Goal: Information Seeking & Learning: Learn about a topic

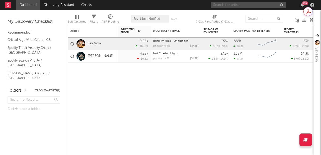
click at [230, 4] on input "text" at bounding box center [247, 5] width 75 height 6
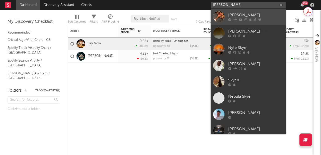
type input "[PERSON_NAME]"
click at [225, 18] on link "[PERSON_NAME]" at bounding box center [247, 17] width 75 height 16
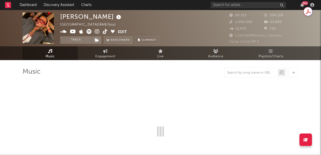
select select "1w"
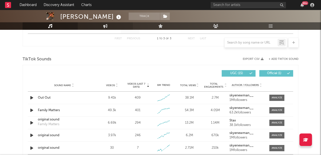
scroll to position [292, 0]
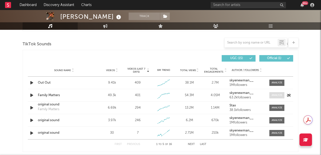
click at [280, 97] on div at bounding box center [276, 95] width 11 height 4
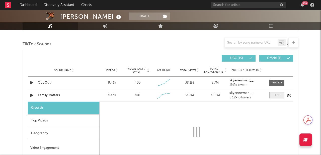
select select "1w"
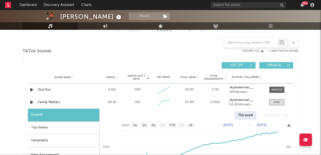
scroll to position [286, 0]
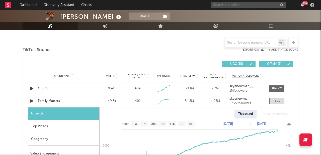
click at [244, 4] on input "text" at bounding box center [247, 5] width 75 height 6
type input "l"
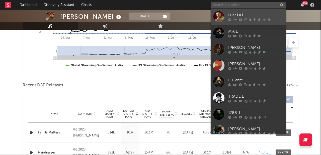
scroll to position [126, 0]
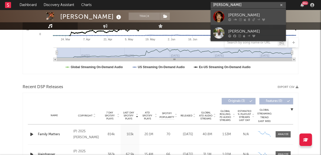
type input "[PERSON_NAME]"
click at [245, 22] on link "[PERSON_NAME]" at bounding box center [247, 17] width 75 height 16
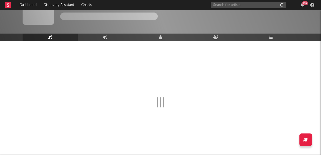
scroll to position [19, 0]
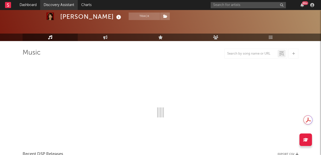
select select "6m"
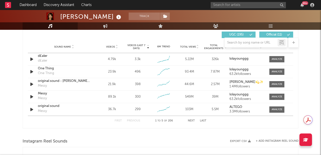
scroll to position [359, 0]
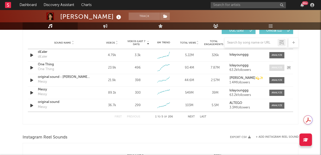
click at [279, 66] on div at bounding box center [276, 68] width 11 height 4
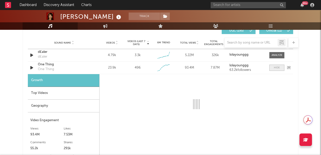
select select "1w"
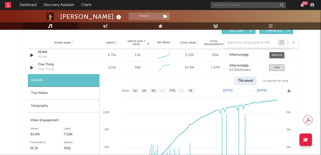
click at [225, 6] on input "text" at bounding box center [247, 5] width 75 height 6
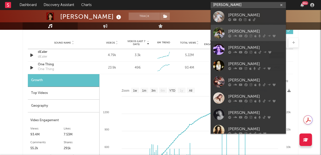
type input "[PERSON_NAME]"
click at [243, 30] on div "[PERSON_NAME]" at bounding box center [255, 31] width 55 height 6
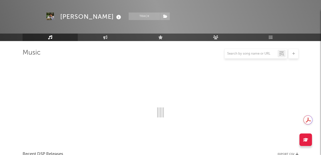
scroll to position [359, 0]
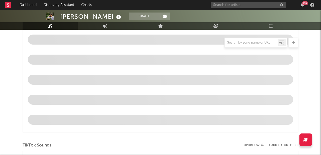
select select "6m"
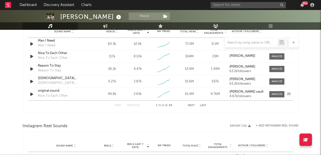
scroll to position [361, 0]
click at [275, 55] on div at bounding box center [276, 56] width 11 height 4
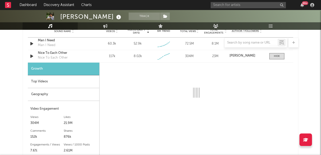
select select "1w"
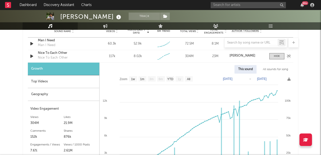
click at [269, 56] on div at bounding box center [275, 56] width 18 height 6
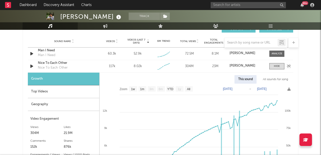
scroll to position [371, 0]
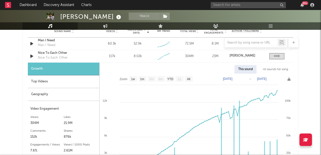
click at [271, 70] on div "All sounds for song" at bounding box center [275, 69] width 33 height 9
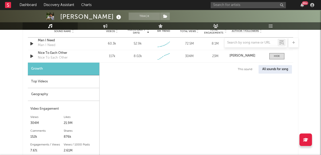
select select "1w"
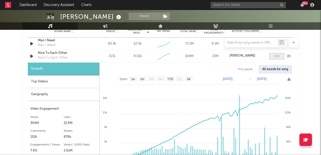
click at [278, 56] on div at bounding box center [277, 56] width 6 height 4
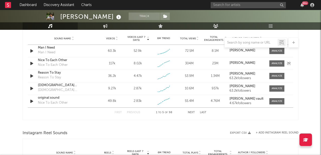
scroll to position [363, 0]
click at [223, 4] on input "text" at bounding box center [247, 5] width 75 height 6
type input "jade"
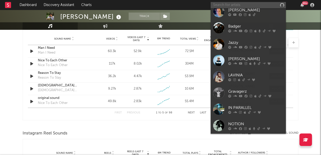
scroll to position [398, 0]
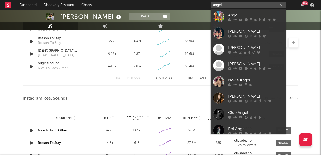
type input "j"
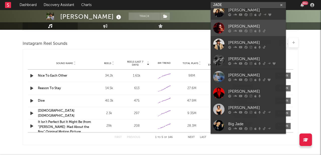
scroll to position [454, 0]
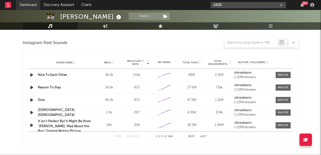
type input "JADE"
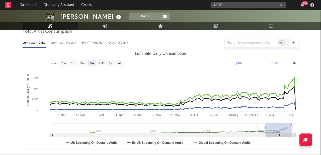
scroll to position [0, 0]
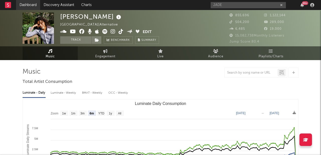
click at [30, 4] on link "Dashboard" at bounding box center [28, 5] width 24 height 10
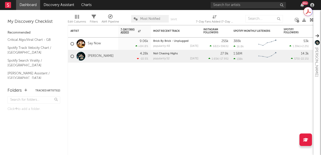
click at [9, 6] on rect at bounding box center [8, 5] width 6 height 6
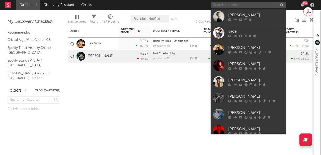
click at [235, 3] on input "text" at bounding box center [247, 5] width 75 height 6
type input "a"
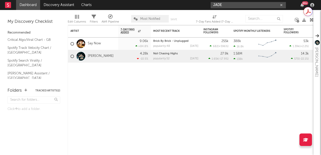
click at [255, 6] on input "JADE" at bounding box center [247, 5] width 75 height 6
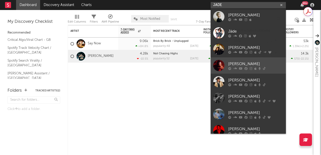
scroll to position [38, 0]
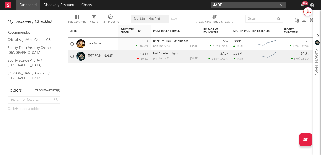
type input "JADE"
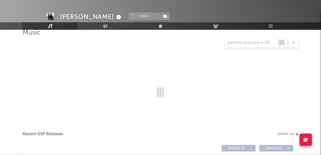
select select "1w"
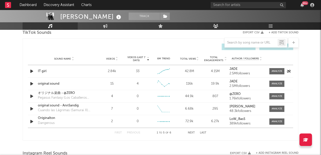
scroll to position [343, 0]
click at [243, 42] on input "text" at bounding box center [250, 43] width 53 height 4
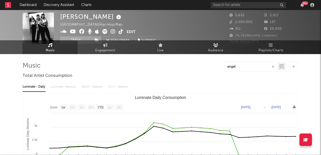
scroll to position [0, 0]
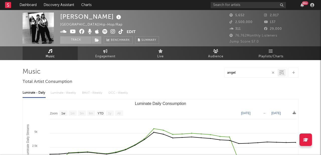
type input "angel"
click at [58, 3] on link "Discovery Assistant" at bounding box center [59, 5] width 38 height 10
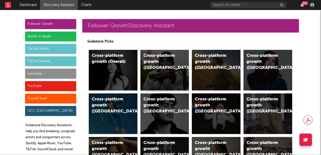
click at [157, 62] on div "Cross-platform growth (UK)" at bounding box center [160, 62] width 34 height 18
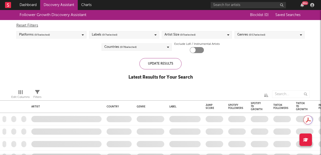
checkbox input "true"
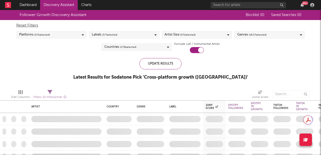
click at [116, 36] on span "( 3 / 7 selected)" at bounding box center [109, 35] width 15 height 6
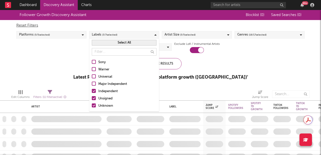
click at [93, 62] on div at bounding box center [94, 62] width 4 height 4
click at [92, 62] on input "Sony" at bounding box center [92, 62] width 0 height 6
click at [94, 68] on div at bounding box center [94, 69] width 4 height 4
click at [92, 68] on input "Warner" at bounding box center [92, 70] width 0 height 6
click at [94, 75] on div at bounding box center [94, 76] width 4 height 4
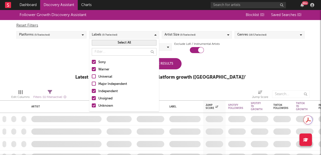
click at [92, 75] on input "Universal" at bounding box center [92, 77] width 0 height 6
click at [94, 82] on div at bounding box center [94, 84] width 4 height 4
click at [92, 82] on input "Major Independent" at bounding box center [92, 84] width 0 height 6
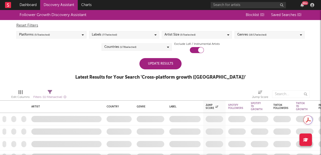
click at [58, 71] on div "Follower Growth Discovery Assistant Blocklist ( 0 ) Saved Searches ( 0 ) Reset …" at bounding box center [160, 47] width 321 height 75
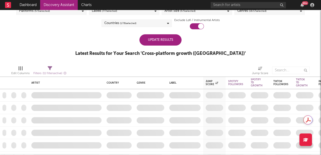
click at [160, 37] on div "Update Results" at bounding box center [160, 39] width 42 height 11
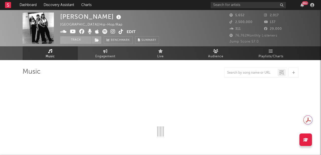
select select "1w"
